Goal: Communication & Community: Participate in discussion

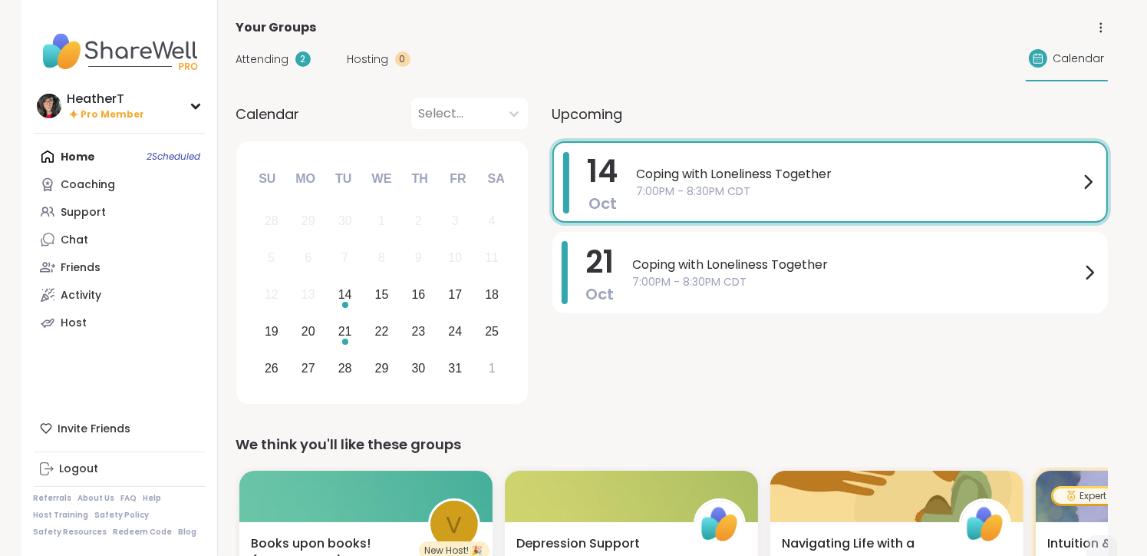
click at [744, 196] on span "7:00PM - 8:30PM CDT" at bounding box center [858, 191] width 442 height 16
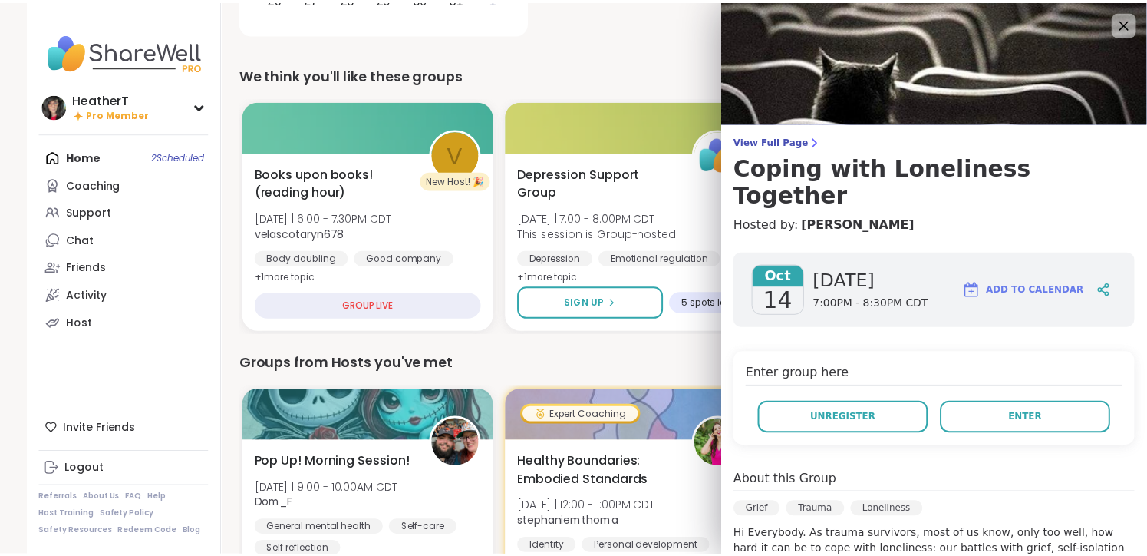
scroll to position [393, 0]
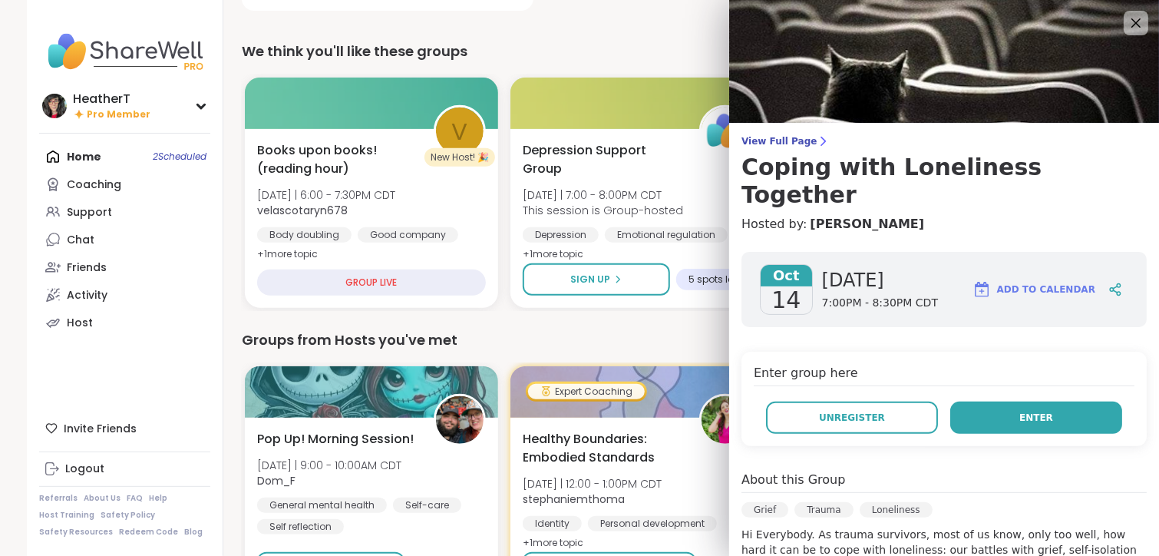
click at [1038, 401] on button "Enter" at bounding box center [1036, 417] width 172 height 32
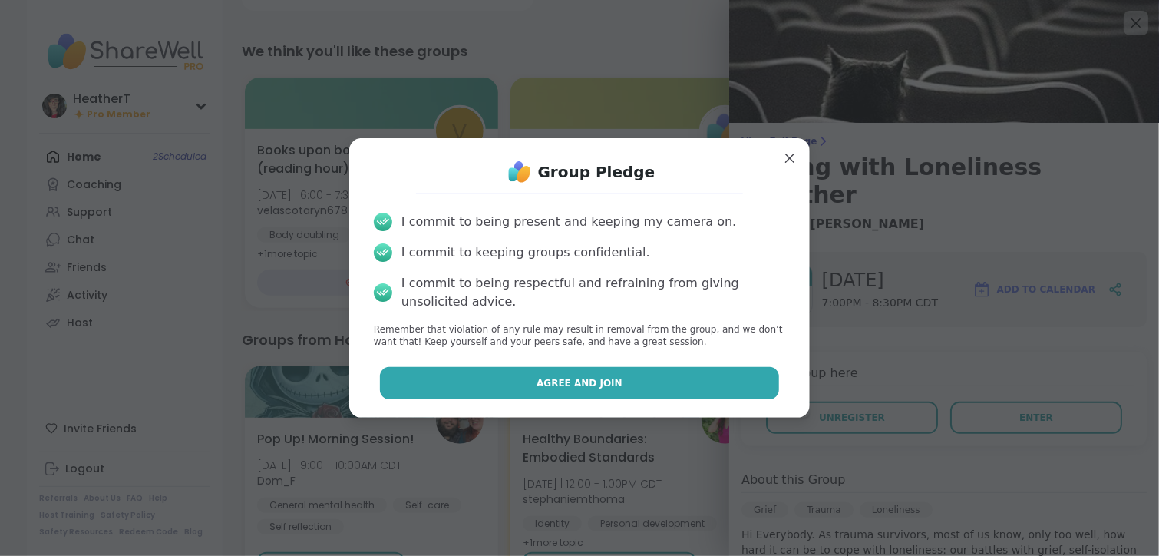
click at [543, 382] on span "Agree and Join" at bounding box center [579, 383] width 86 height 14
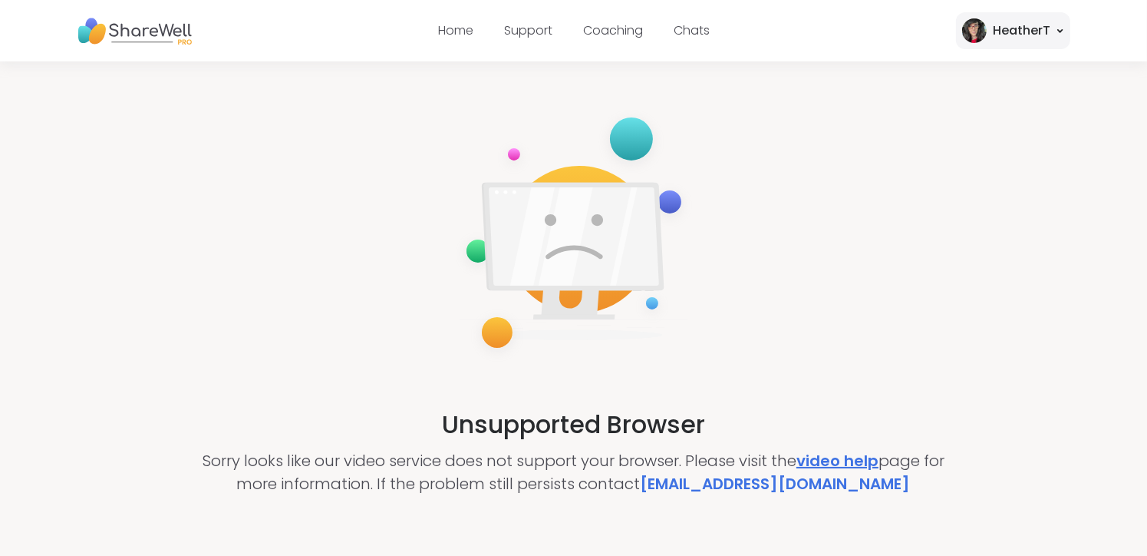
click at [840, 451] on link "video help" at bounding box center [838, 460] width 82 height 21
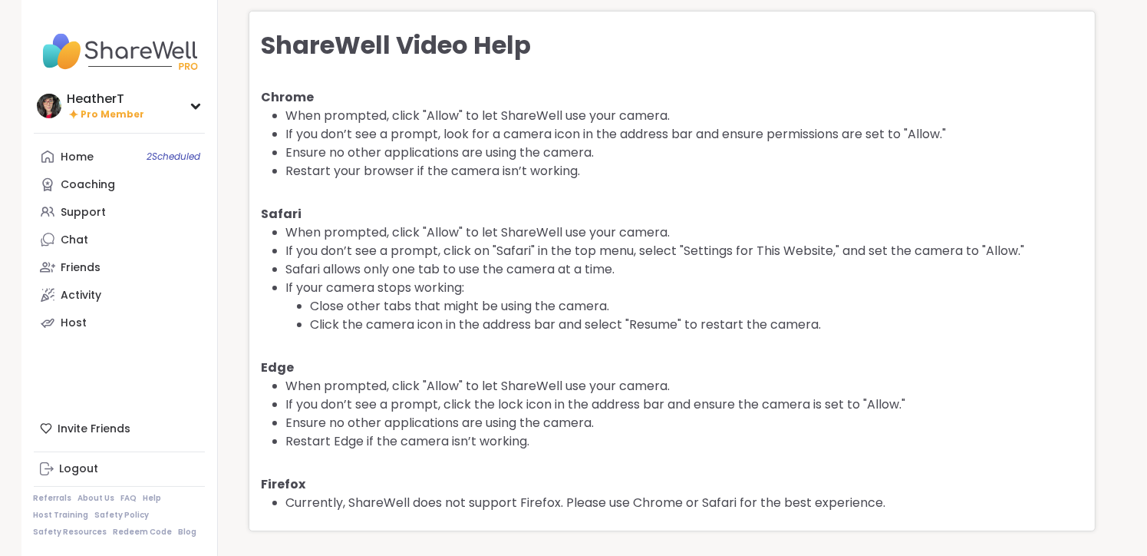
scroll to position [22, 0]
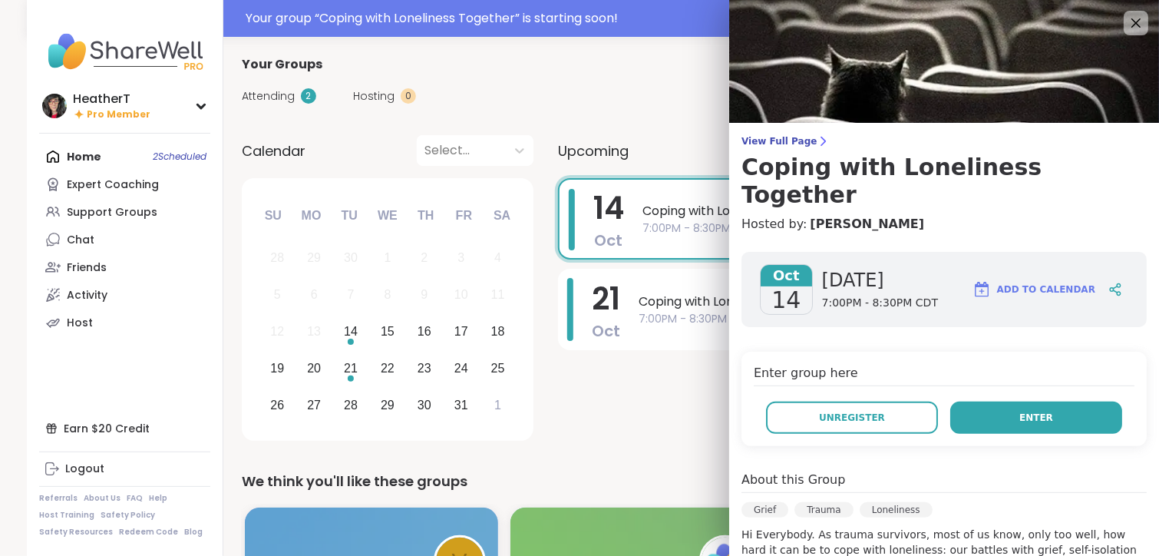
click at [1019, 411] on span "Enter" at bounding box center [1036, 418] width 34 height 14
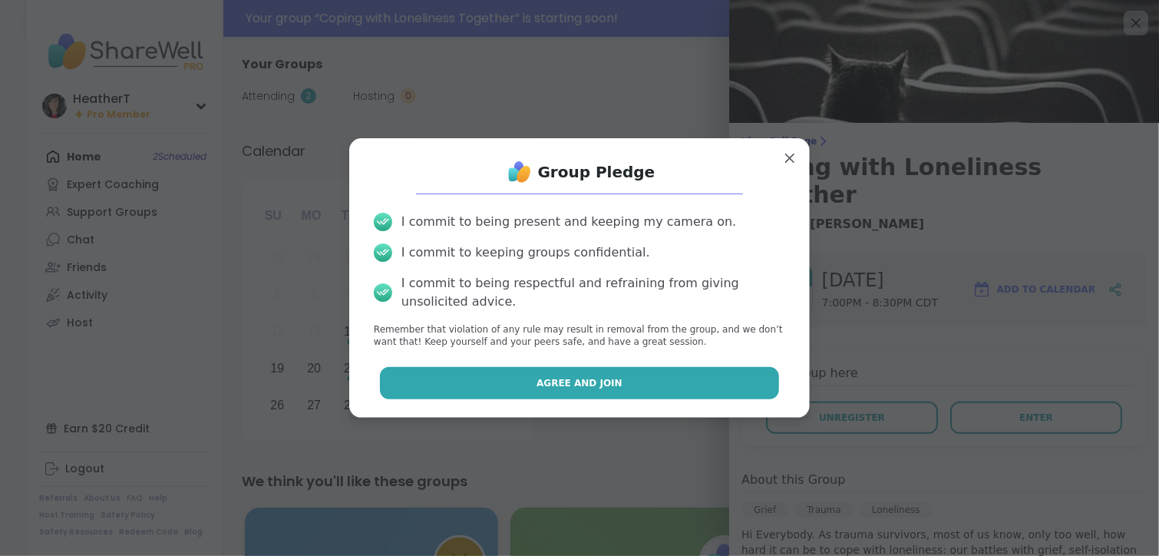
click at [511, 387] on button "Agree and Join" at bounding box center [580, 383] width 400 height 32
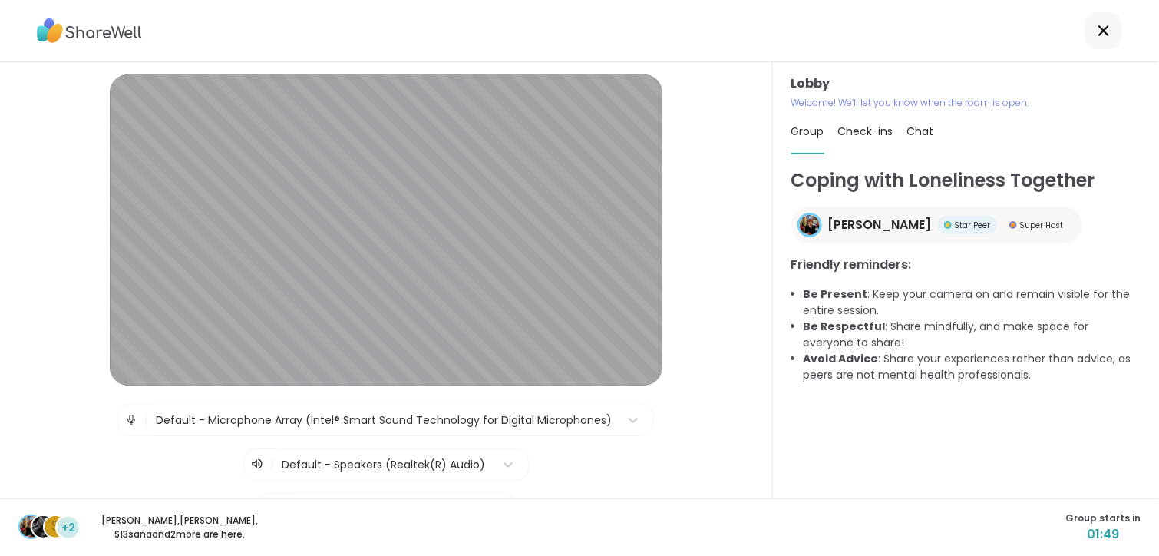
click at [811, 467] on div "Coping with Loneliness Together [PERSON_NAME] Peer Super Host Friendly reminder…" at bounding box center [965, 326] width 349 height 318
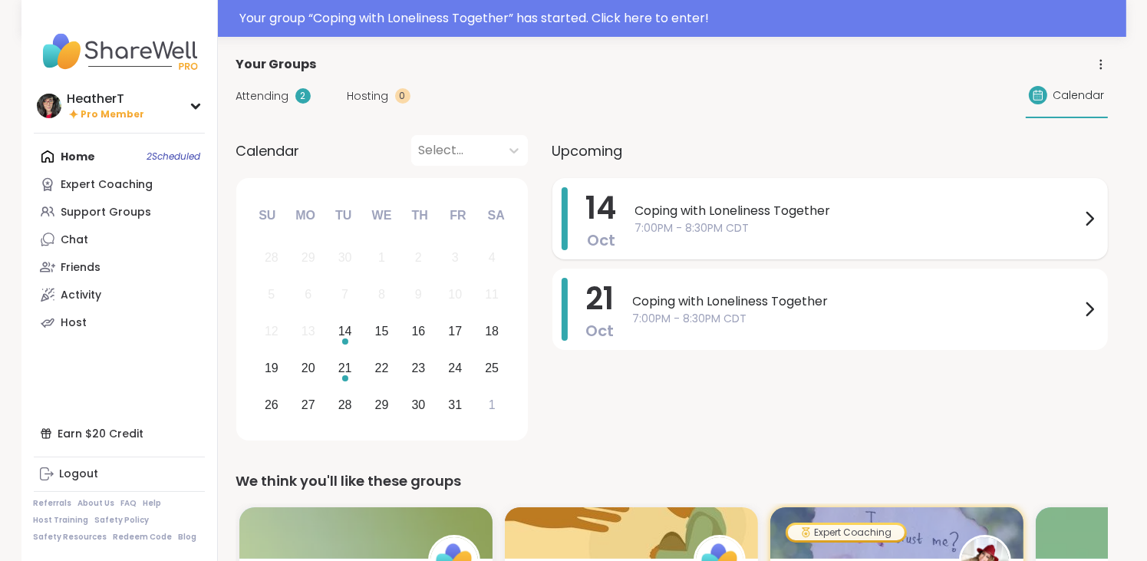
click at [723, 236] on div "Coping with Loneliness Together 7:00PM - 8:30PM CDT" at bounding box center [867, 218] width 464 height 63
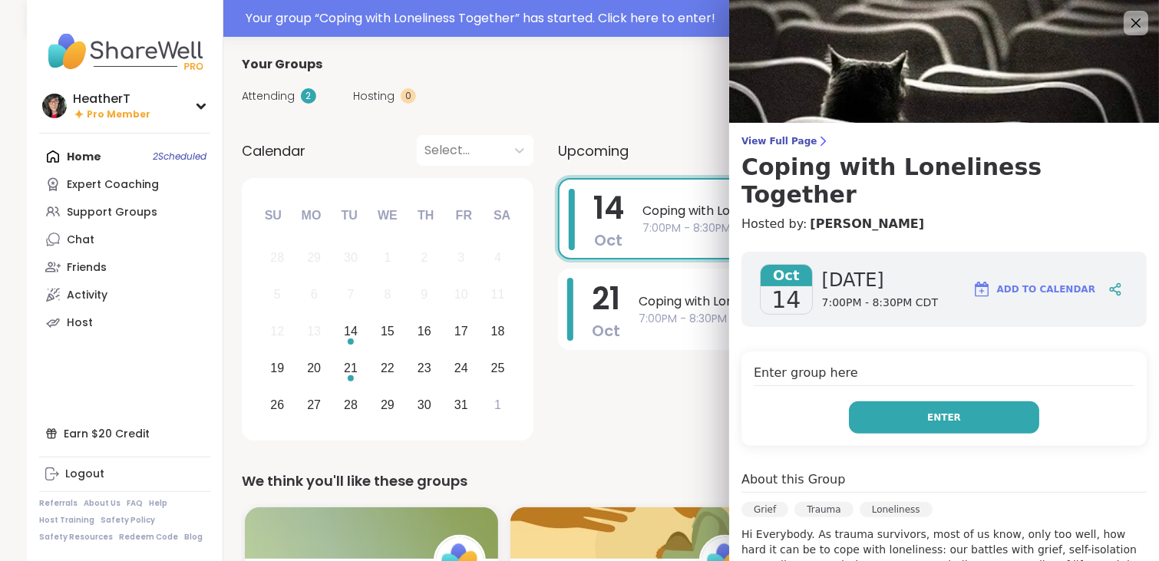
click at [879, 401] on button "Enter" at bounding box center [944, 417] width 190 height 32
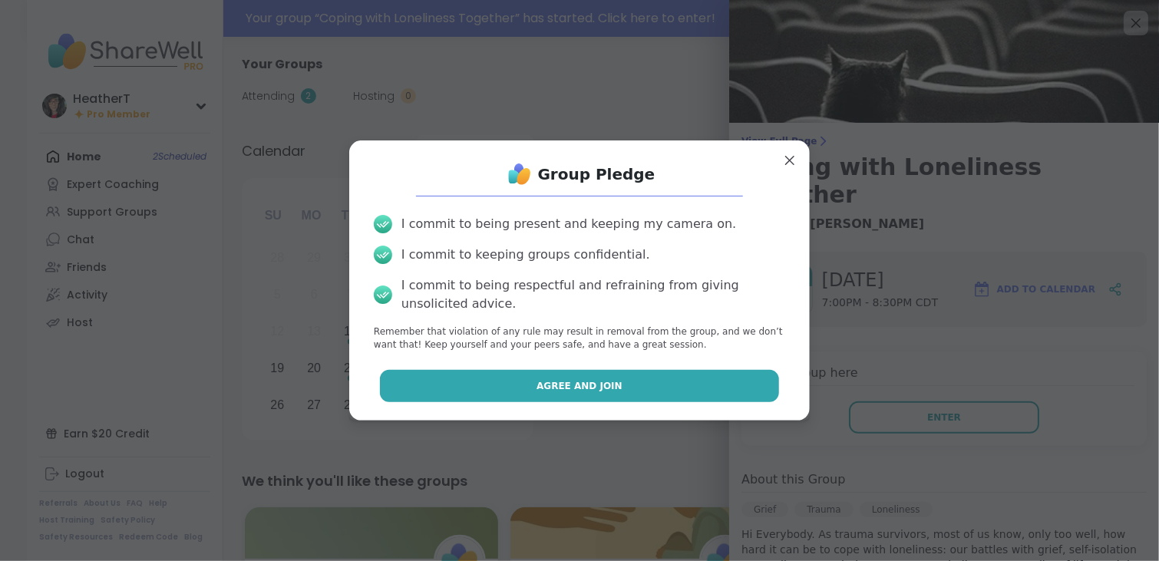
click at [718, 391] on button "Agree and Join" at bounding box center [580, 386] width 400 height 32
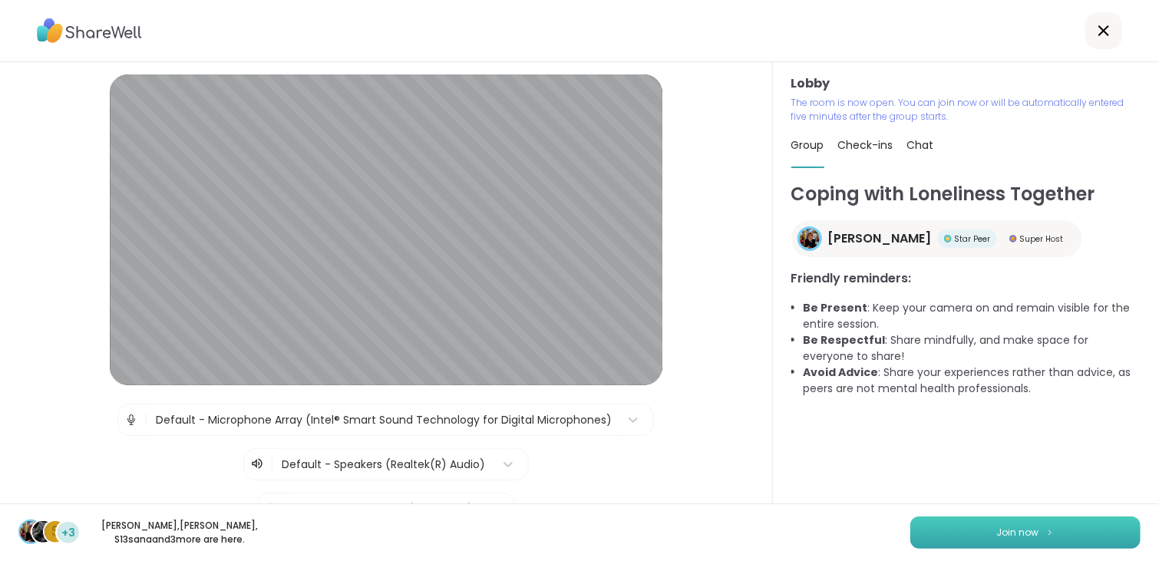
click at [1057, 539] on button "Join now" at bounding box center [1025, 532] width 230 height 32
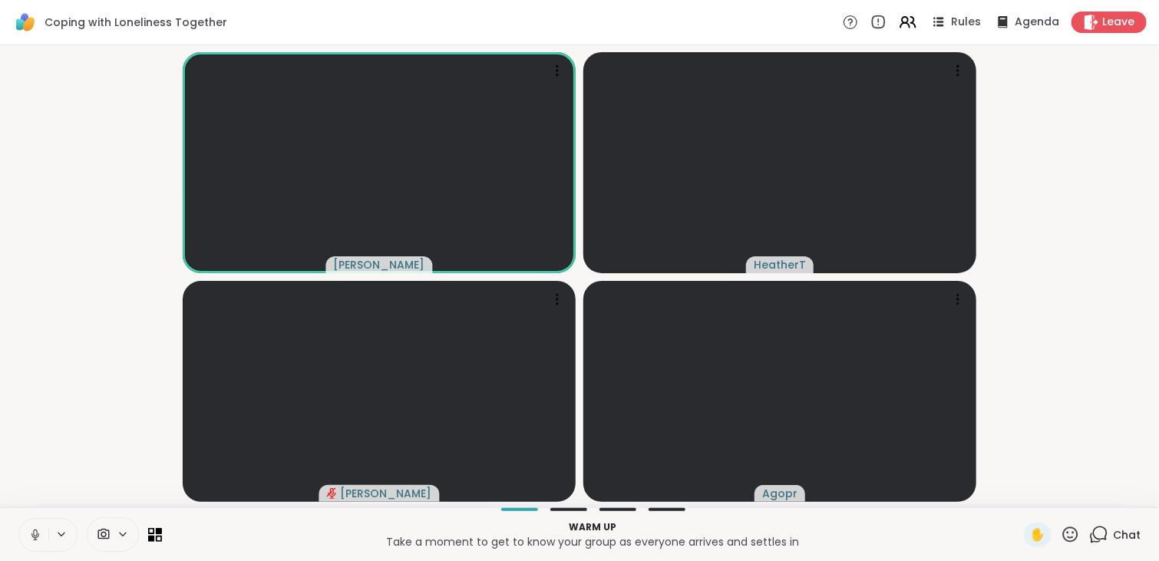
click at [1062, 214] on video-player-container "Judy HeatherT Alan_N Agopr" at bounding box center [579, 276] width 1140 height 450
click at [34, 531] on icon at bounding box center [35, 535] width 14 height 14
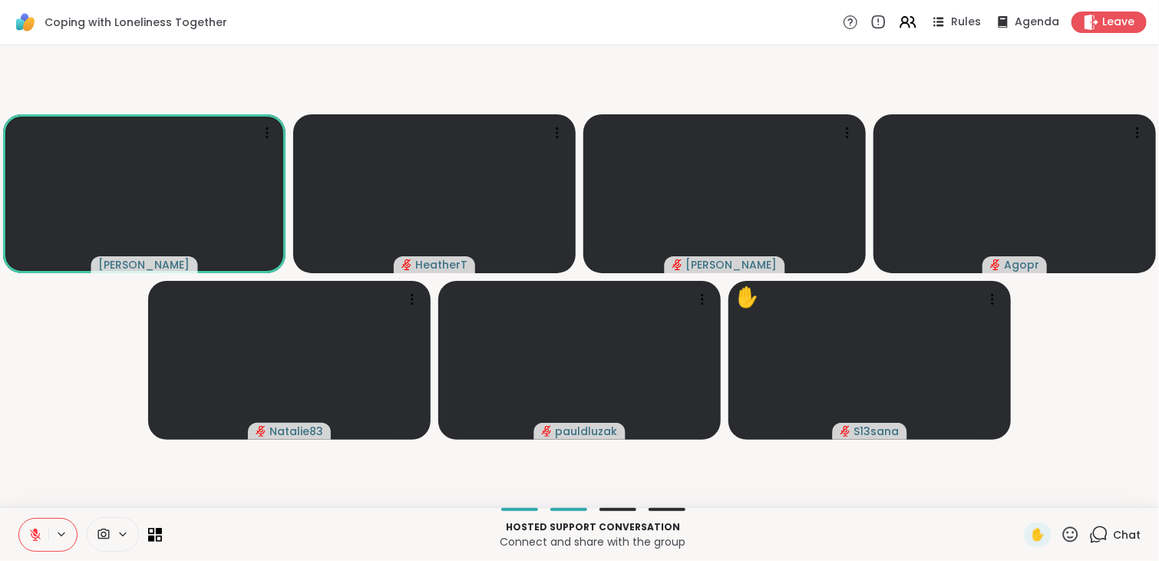
click at [30, 532] on icon at bounding box center [35, 535] width 14 height 14
click at [43, 531] on button at bounding box center [33, 535] width 29 height 32
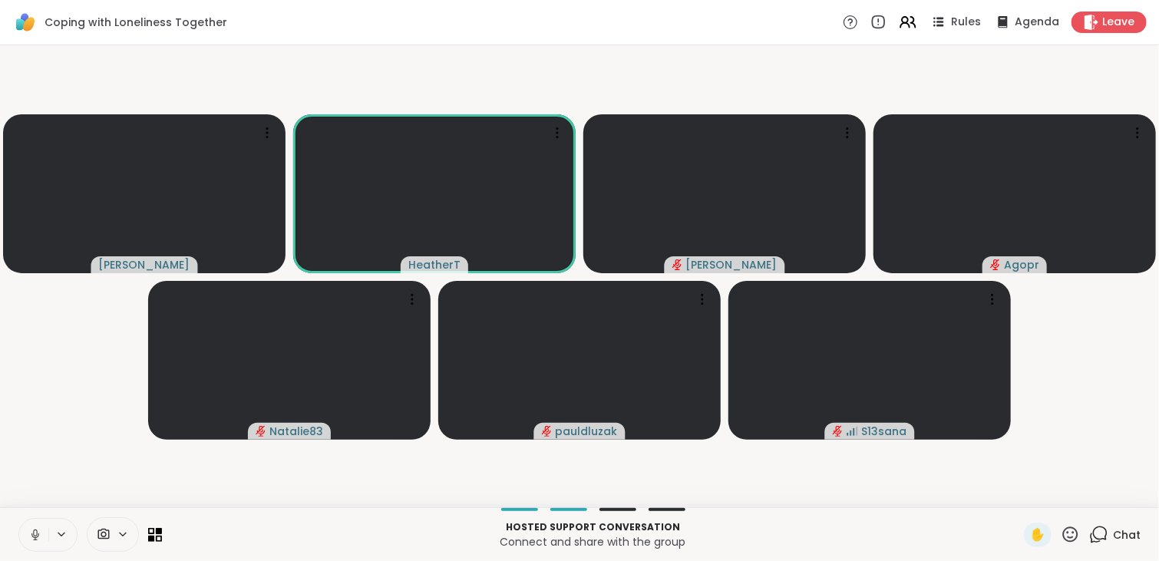
click at [43, 531] on button at bounding box center [33, 535] width 29 height 32
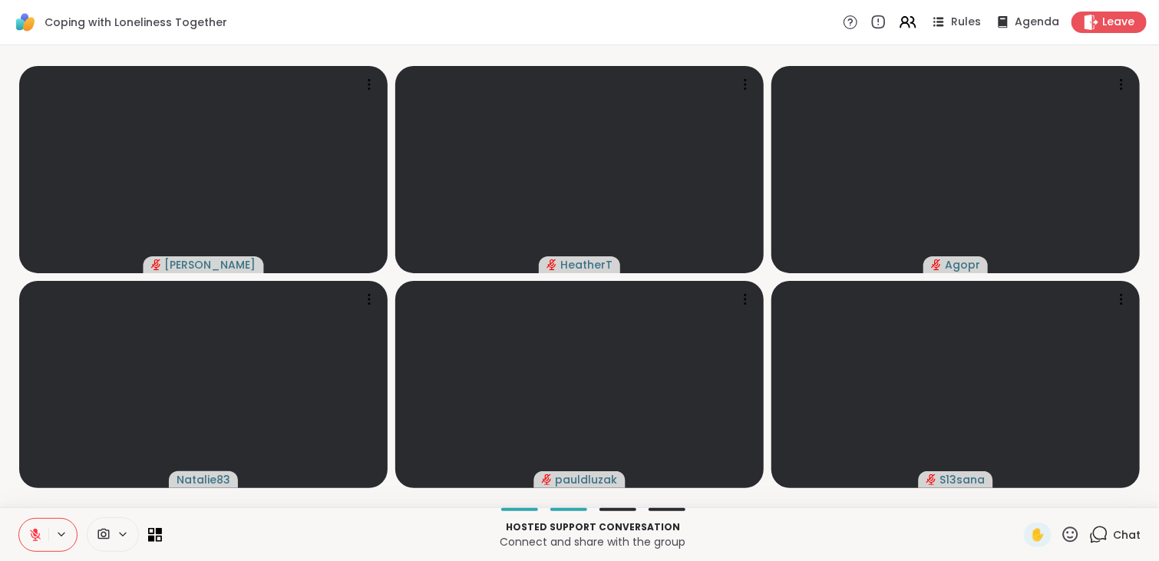
click at [37, 540] on icon at bounding box center [35, 535] width 11 height 11
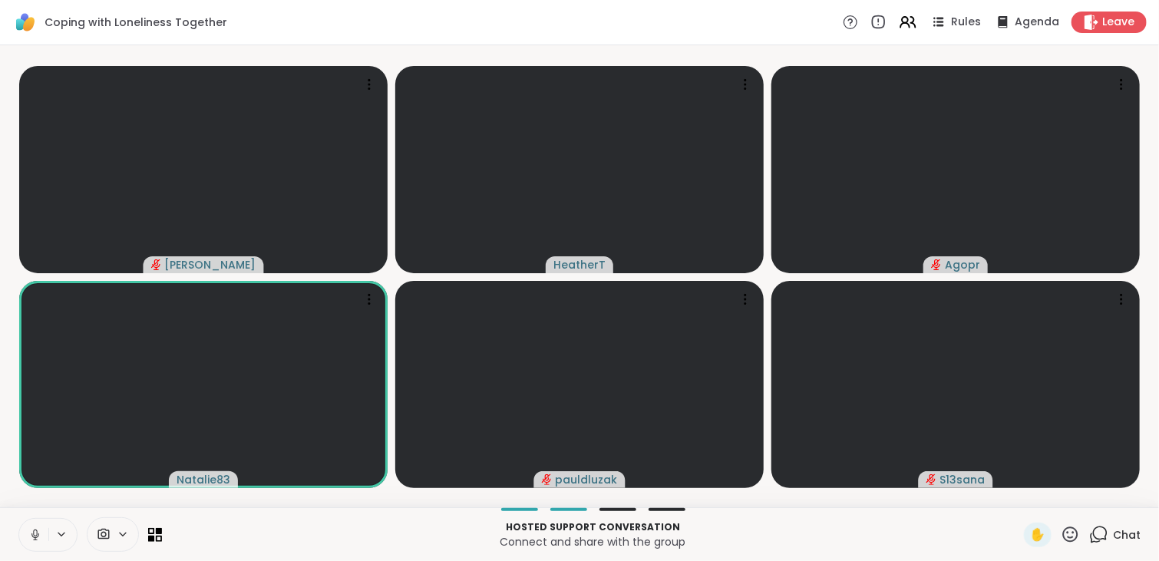
click at [37, 540] on icon at bounding box center [35, 535] width 14 height 14
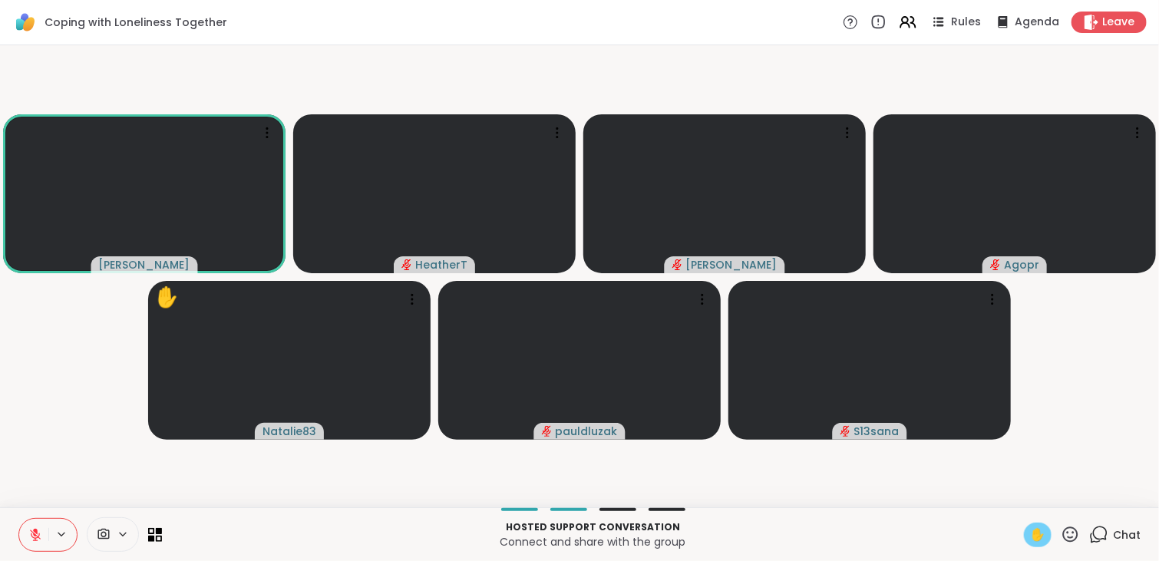
click at [1030, 538] on span "✋" at bounding box center [1037, 535] width 15 height 18
click at [37, 529] on icon at bounding box center [35, 535] width 14 height 14
click at [31, 538] on icon at bounding box center [35, 535] width 14 height 14
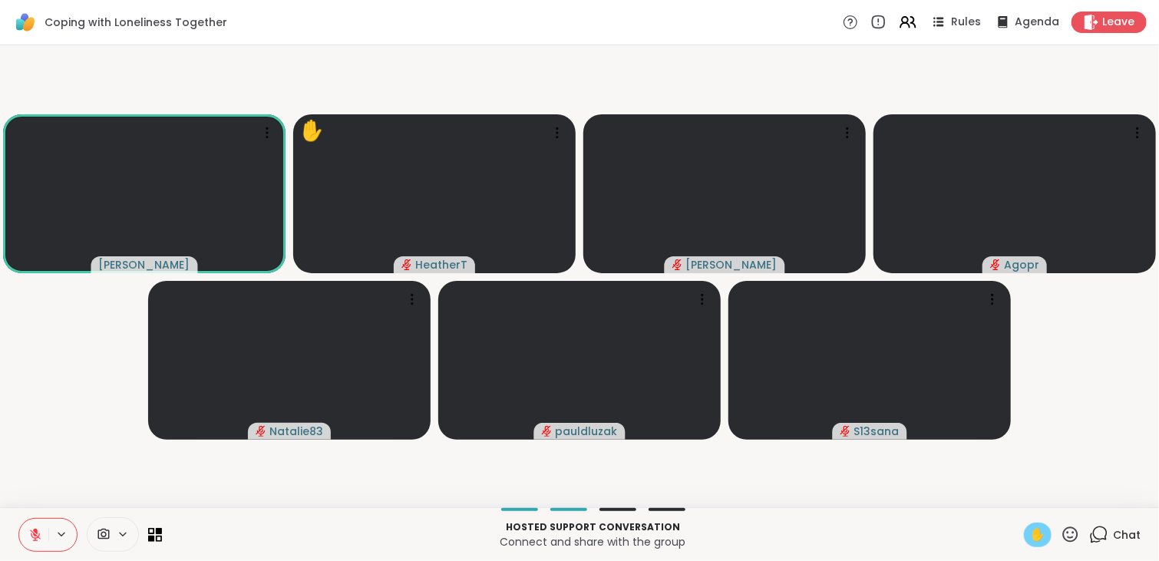
click at [1030, 527] on span "✋" at bounding box center [1037, 535] width 15 height 18
